Goal: Information Seeking & Learning: Learn about a topic

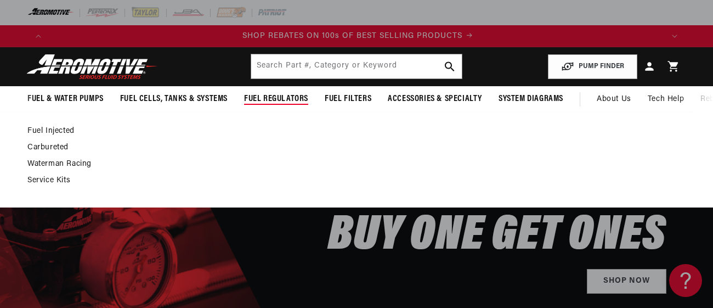
click at [60, 180] on link "Service Kits" at bounding box center [350, 180] width 647 height 10
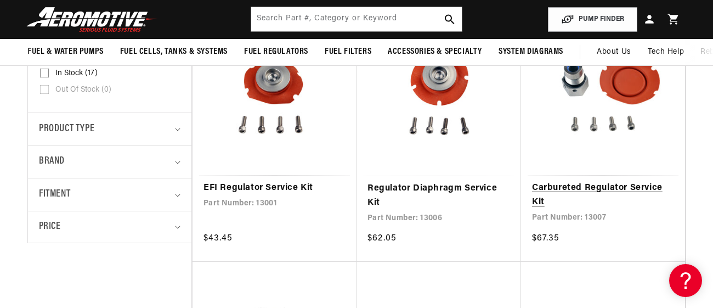
click at [574, 189] on link "Carbureted Regulator Service Kit" at bounding box center [603, 195] width 142 height 28
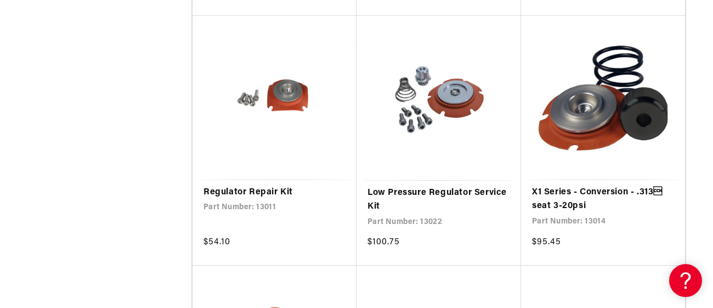
scroll to position [791, 0]
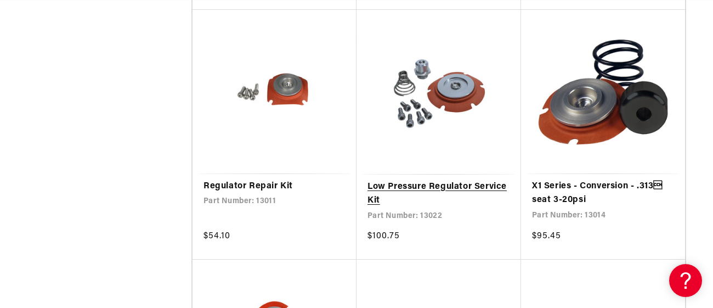
click at [446, 186] on link "Low Pressure Regulator Service Kit" at bounding box center [438, 194] width 143 height 28
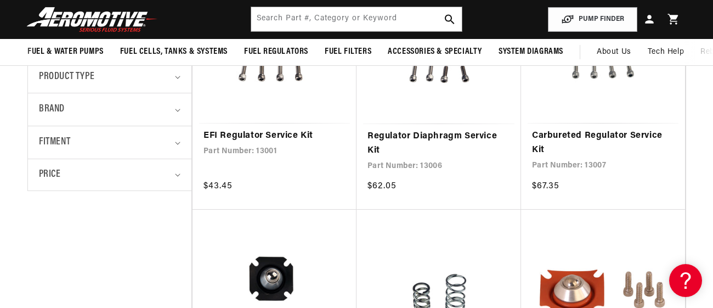
scroll to position [0, 67]
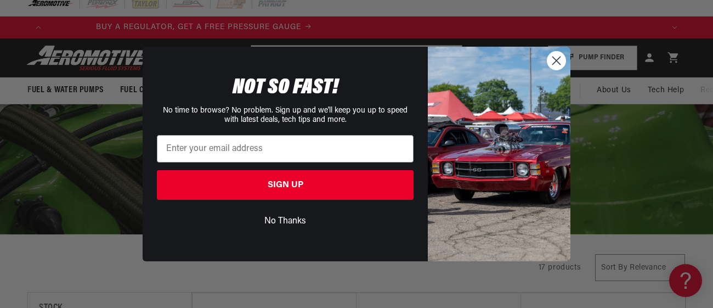
click at [556, 63] on circle "Close dialog" at bounding box center [556, 61] width 18 height 18
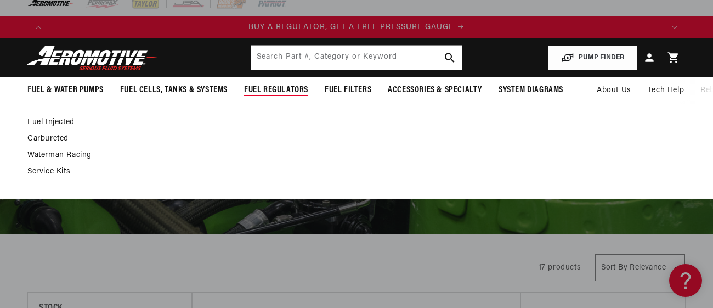
click at [45, 138] on link "Carbureted" at bounding box center [350, 139] width 647 height 10
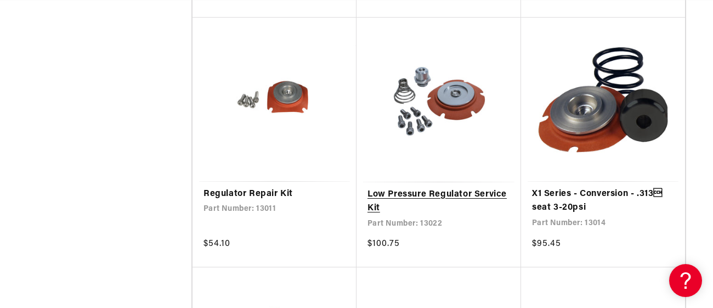
click at [467, 196] on link "Low Pressure Regulator Service Kit" at bounding box center [438, 202] width 143 height 28
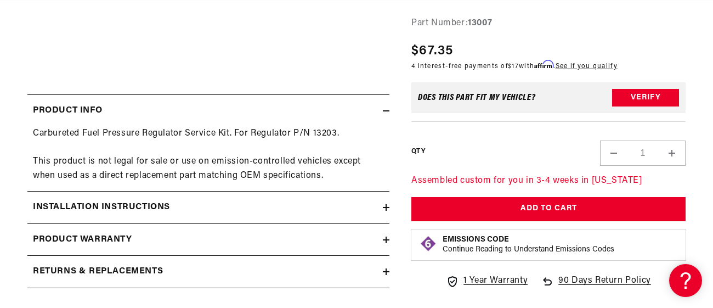
click at [175, 200] on div "Installation Instructions" at bounding box center [204, 207] width 355 height 14
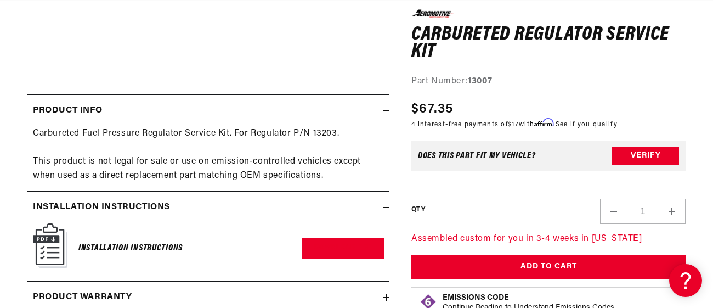
click at [149, 206] on h2 "Installation Instructions" at bounding box center [101, 207] width 137 height 14
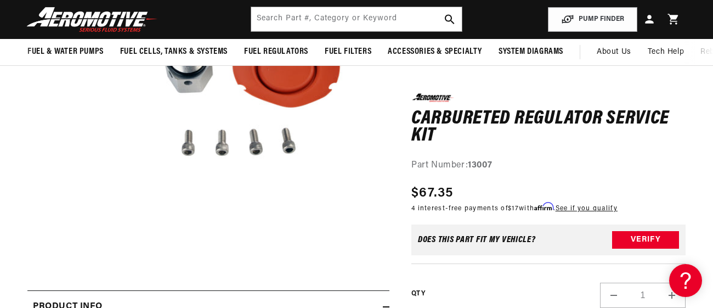
scroll to position [112, 0]
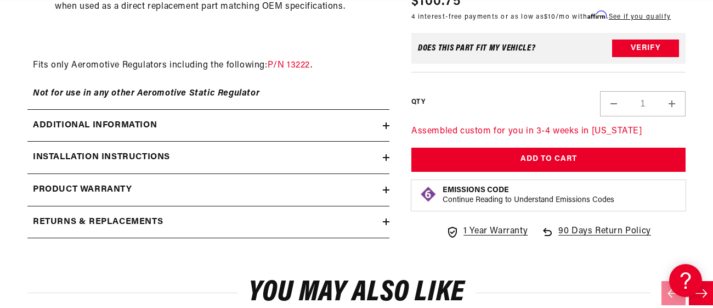
scroll to position [0, 614]
click at [91, 122] on h2 "Additional information" at bounding box center [95, 125] width 124 height 14
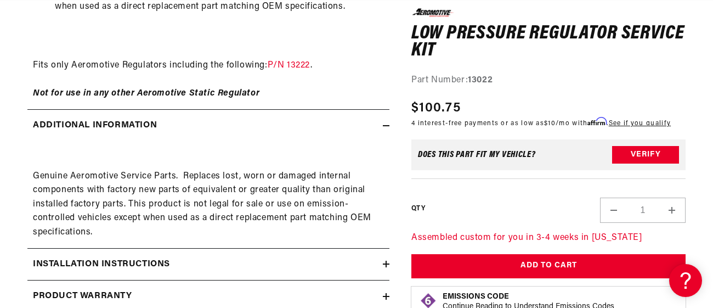
click at [91, 122] on h2 "Additional information" at bounding box center [95, 125] width 124 height 14
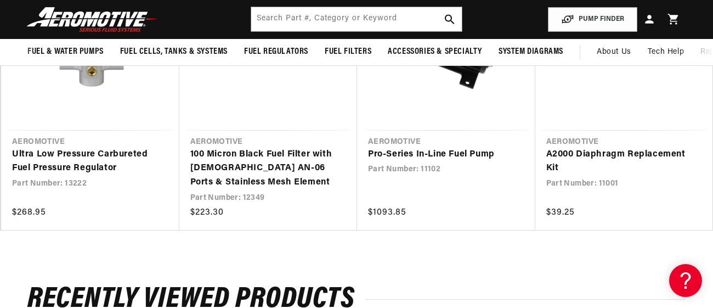
scroll to position [0, 0]
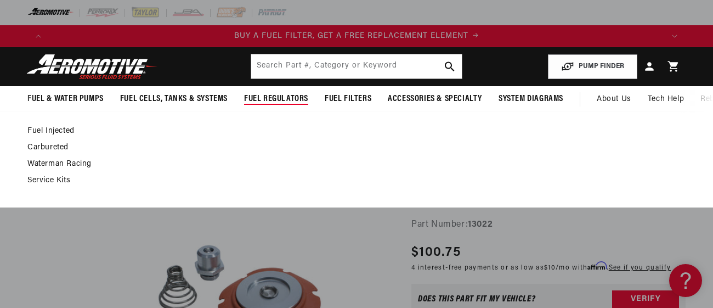
click at [55, 146] on link "Carbureted" at bounding box center [350, 148] width 647 height 10
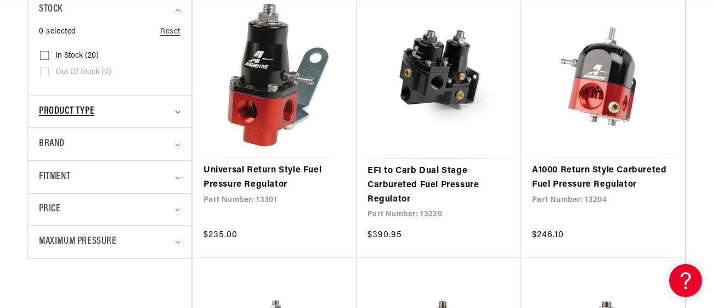
scroll to position [307, 0]
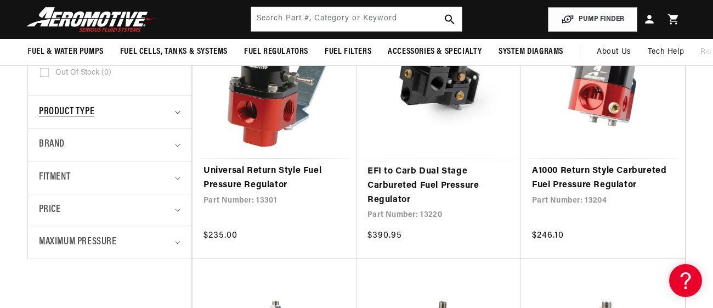
click at [67, 113] on span "Product type" at bounding box center [66, 112] width 55 height 16
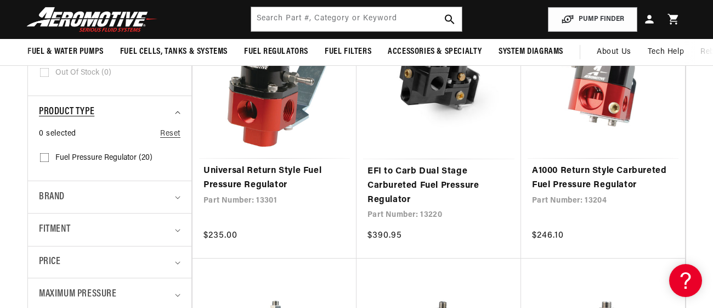
click at [67, 113] on span "Product type" at bounding box center [66, 112] width 55 height 16
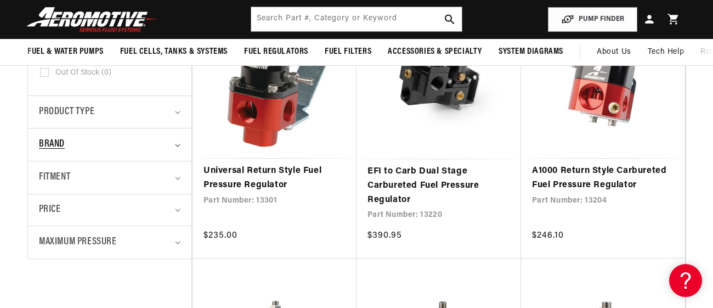
scroll to position [0, 1228]
click at [72, 235] on span "Maximum Pressure" at bounding box center [78, 242] width 78 height 16
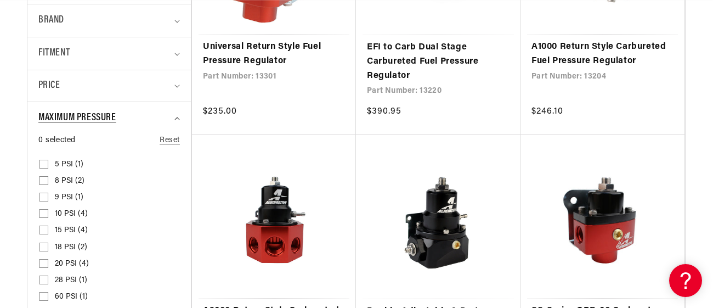
scroll to position [432, 1]
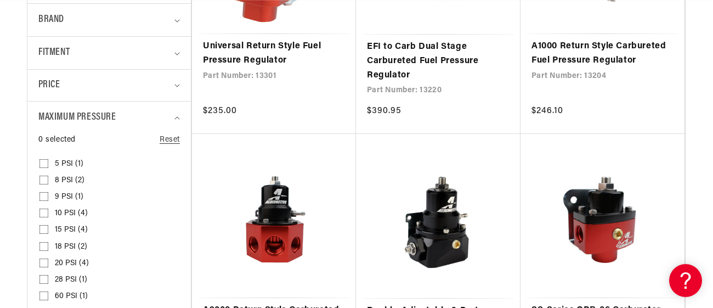
click at [58, 212] on span "10 PSI (4)" at bounding box center [71, 213] width 33 height 10
click at [48, 212] on input "10 PSI (4) 10 PSI (4 products)" at bounding box center [43, 215] width 9 height 9
checkbox input "true"
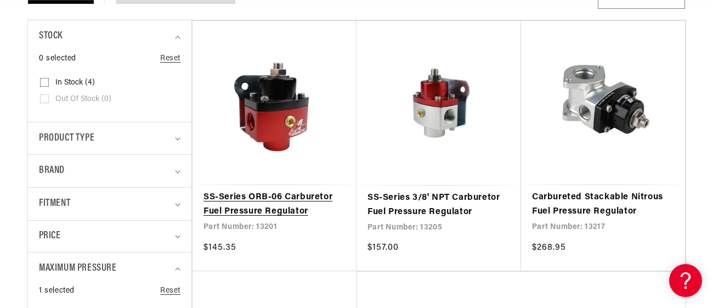
click at [286, 197] on link "SS-Series ORB-06 Carburetor Fuel Pressure Regulator" at bounding box center [274, 204] width 142 height 28
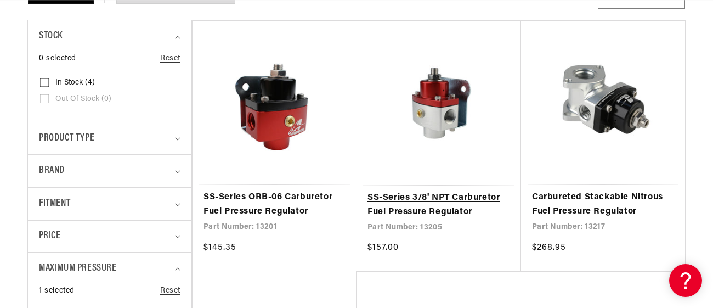
click at [407, 200] on link "SS-Series 3/8' NPT Carburetor Fuel Pressure Regulator" at bounding box center [438, 205] width 143 height 28
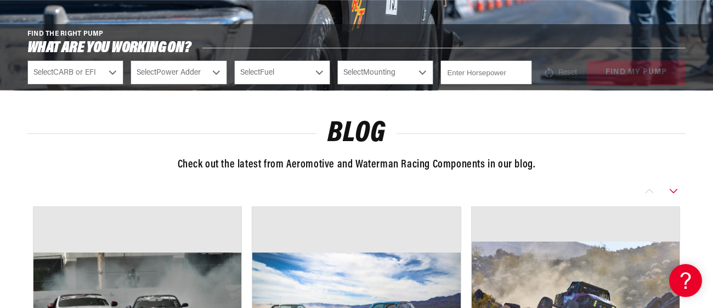
scroll to position [0, 695]
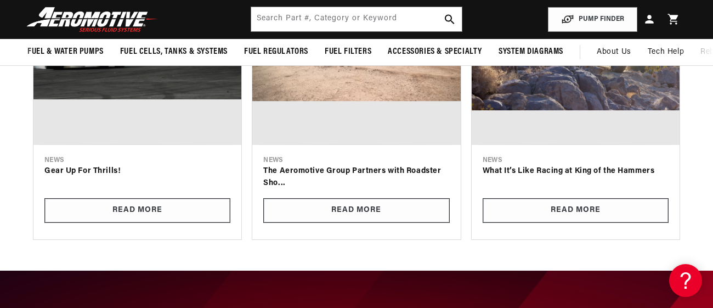
click at [403, 171] on h3 "The Aeromotive Group Partners with Roadster Sho..." at bounding box center [356, 177] width 186 height 25
click at [372, 199] on link "Read More" at bounding box center [356, 210] width 186 height 25
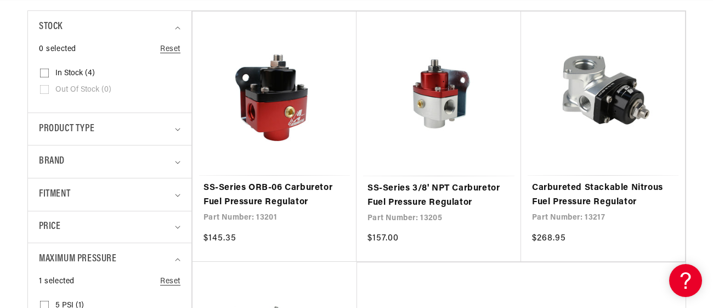
scroll to position [0, 1205]
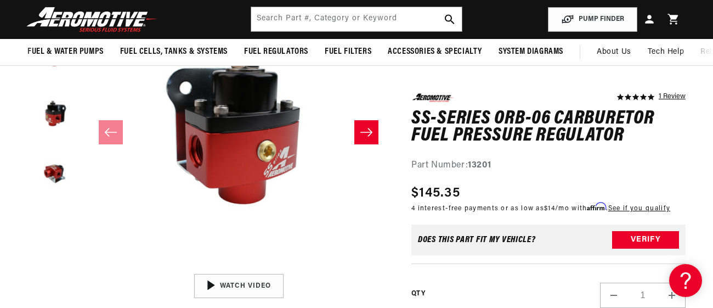
scroll to position [181, 0]
